Goal: Task Accomplishment & Management: Manage account settings

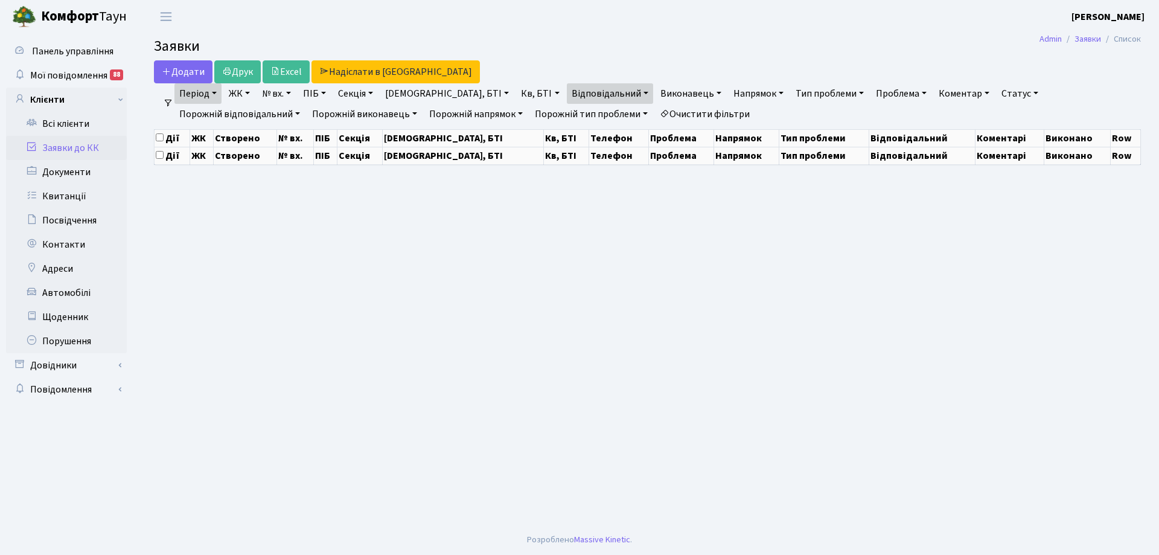
select select "25"
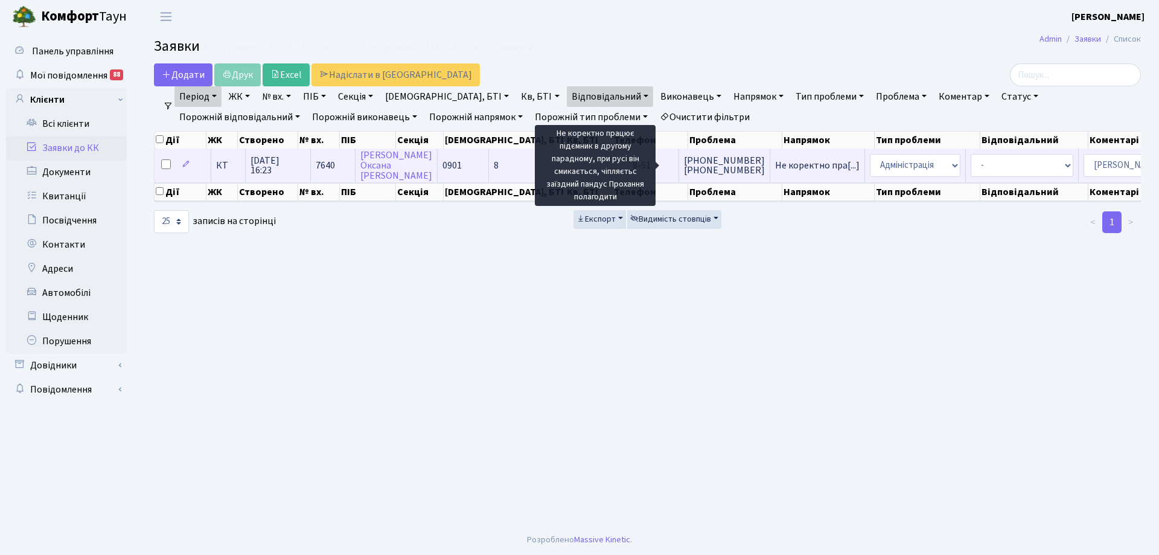
click at [775, 162] on span "Не коректно пра[...]" at bounding box center [817, 165] width 85 height 13
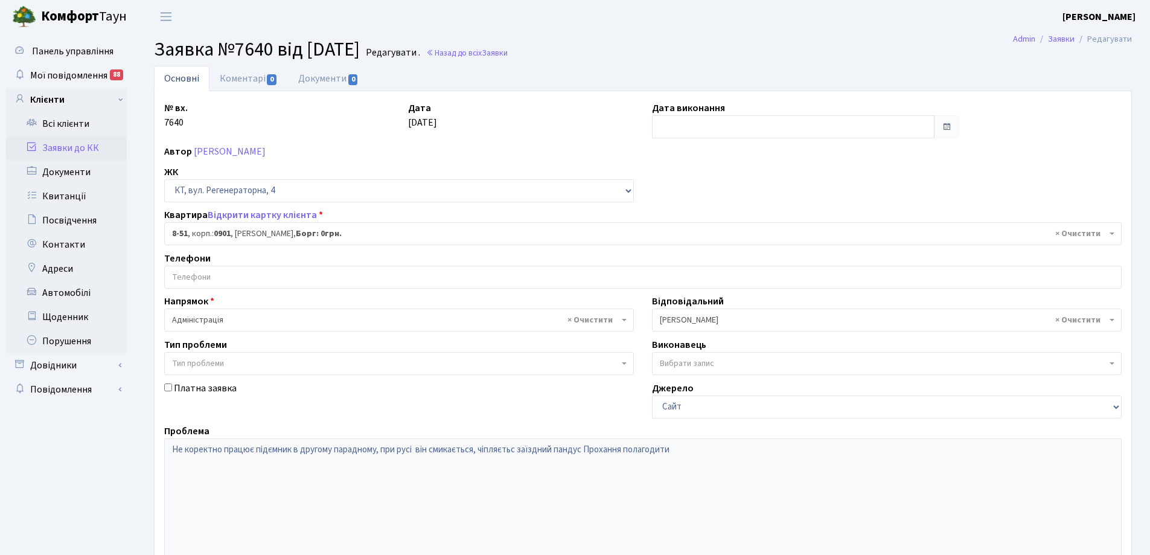
select select "6344"
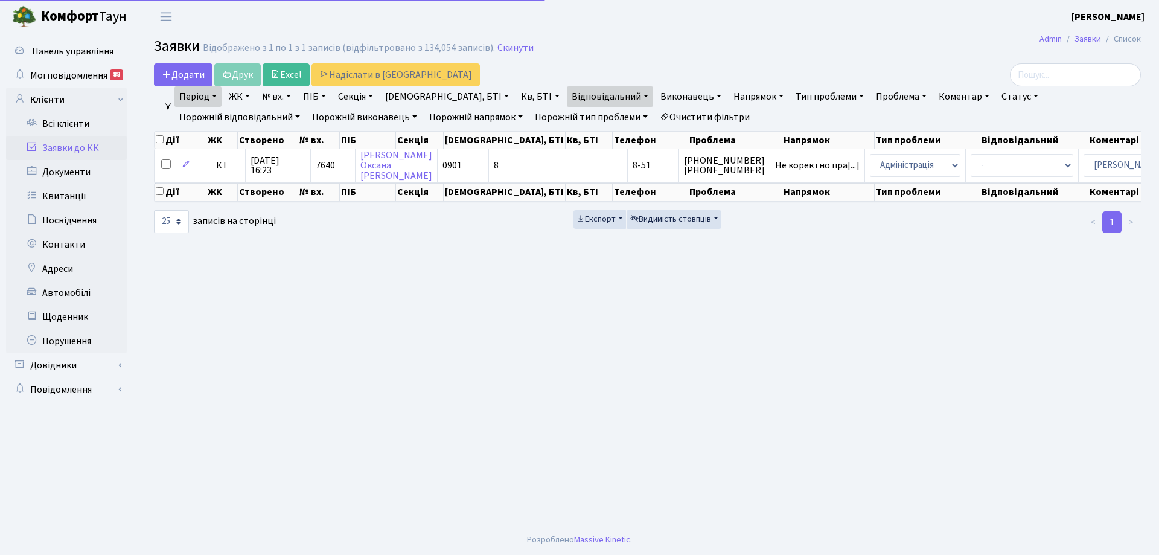
select select "25"
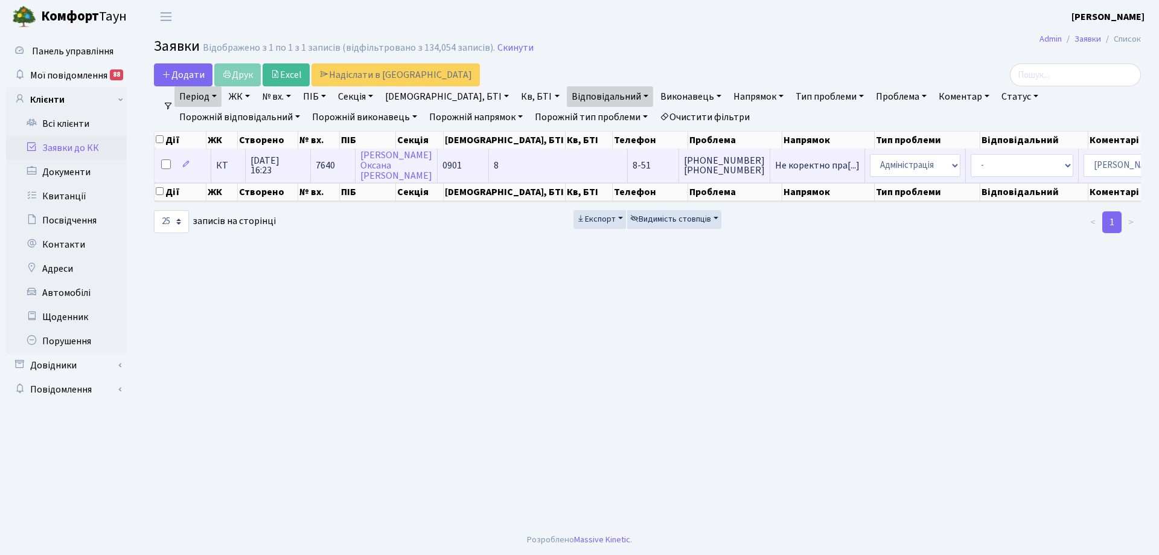
click at [492, 156] on td "8" at bounding box center [558, 165] width 139 height 33
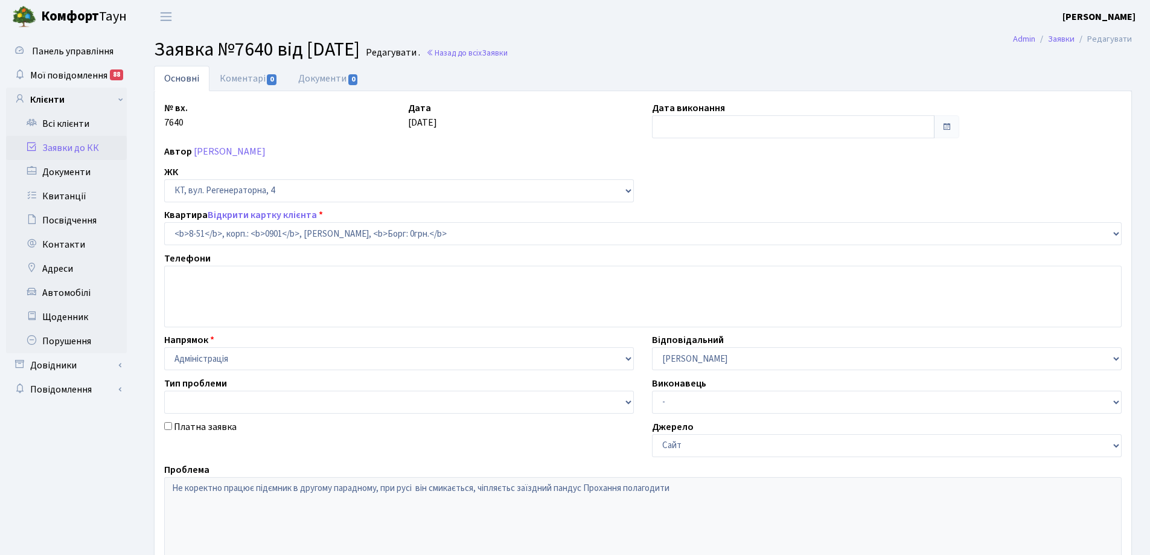
select select "6344"
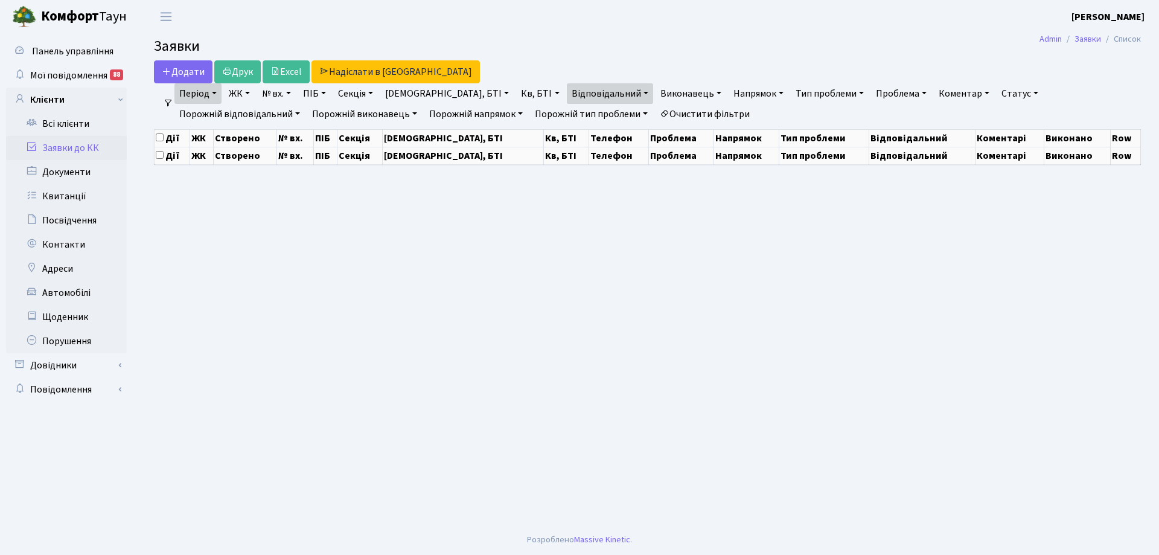
select select "25"
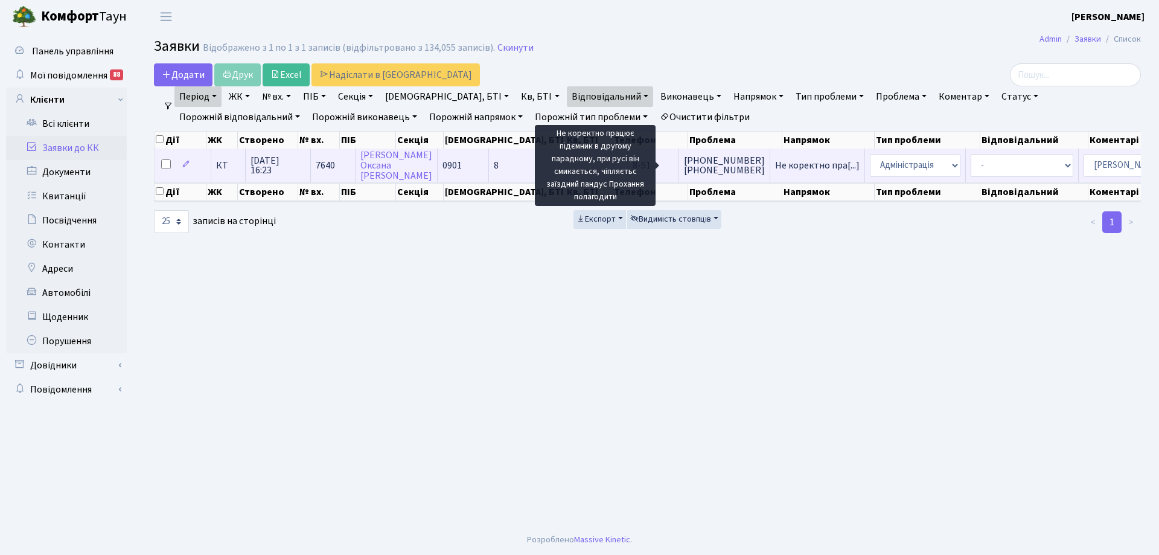
click at [775, 166] on span "Не коректно пра[...]" at bounding box center [817, 165] width 85 height 13
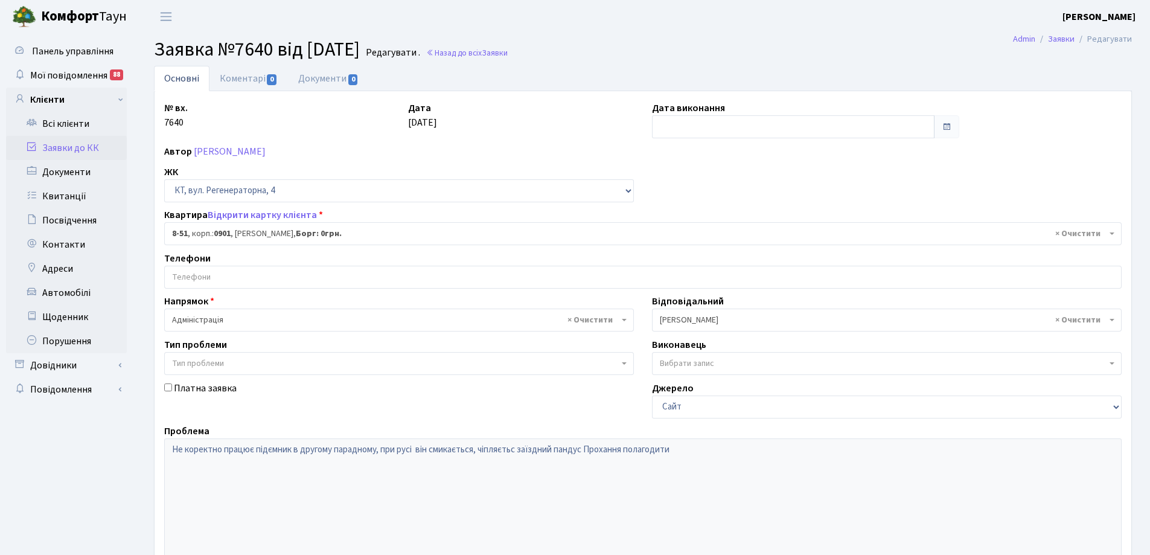
select select "6344"
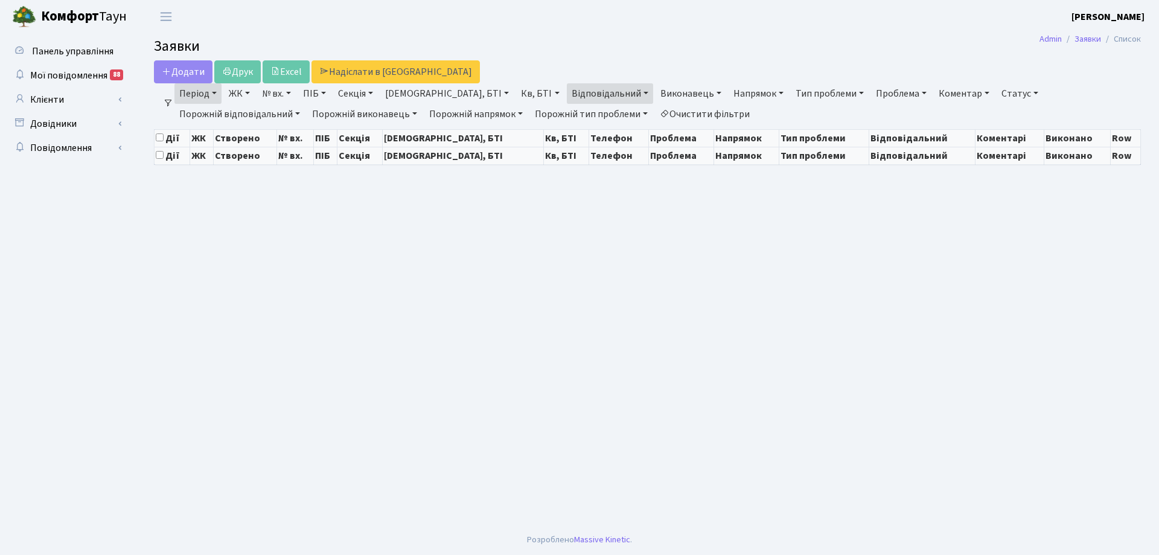
select select "25"
